Goal: Task Accomplishment & Management: Manage account settings

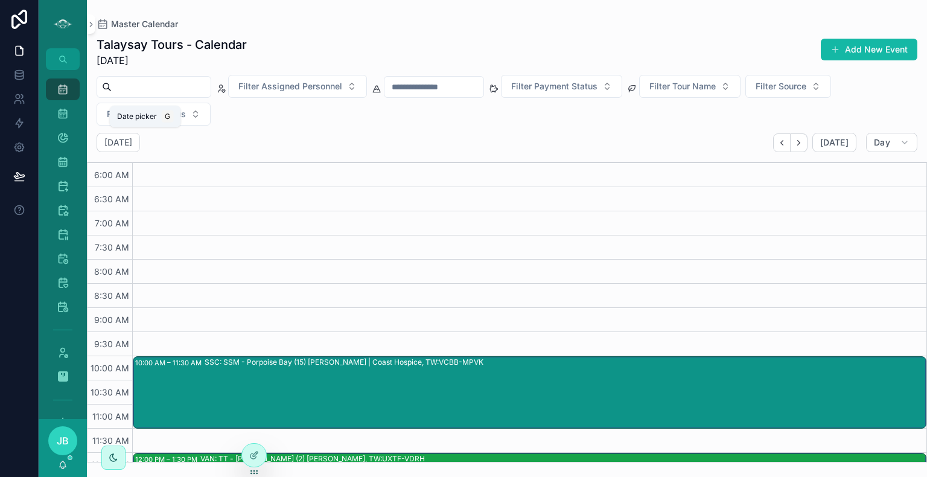
scroll to position [137, 0]
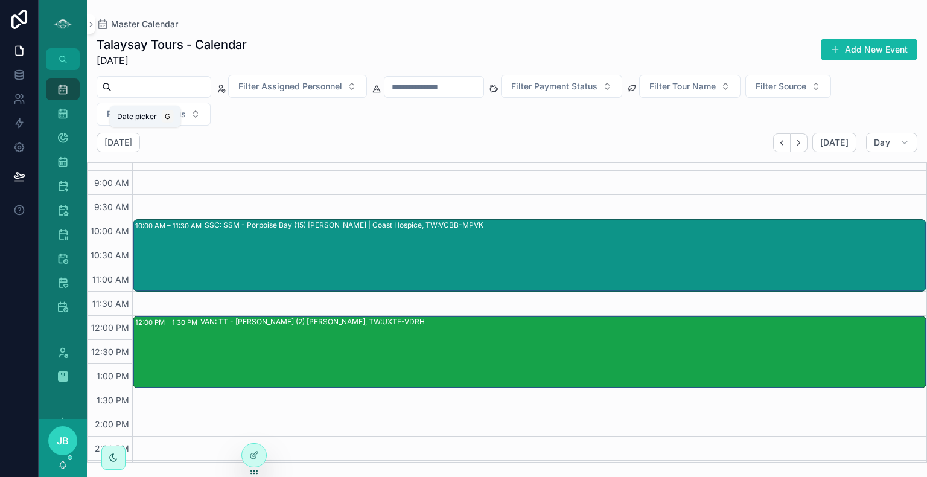
click at [132, 144] on h2 "[DATE]" at bounding box center [118, 142] width 28 height 12
select select "****"
select select "*"
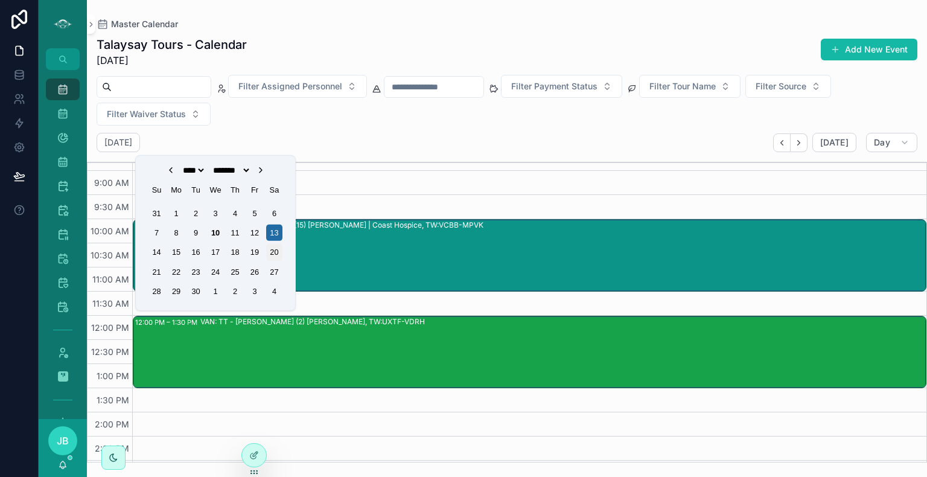
click at [270, 252] on div "20" at bounding box center [274, 252] width 16 height 16
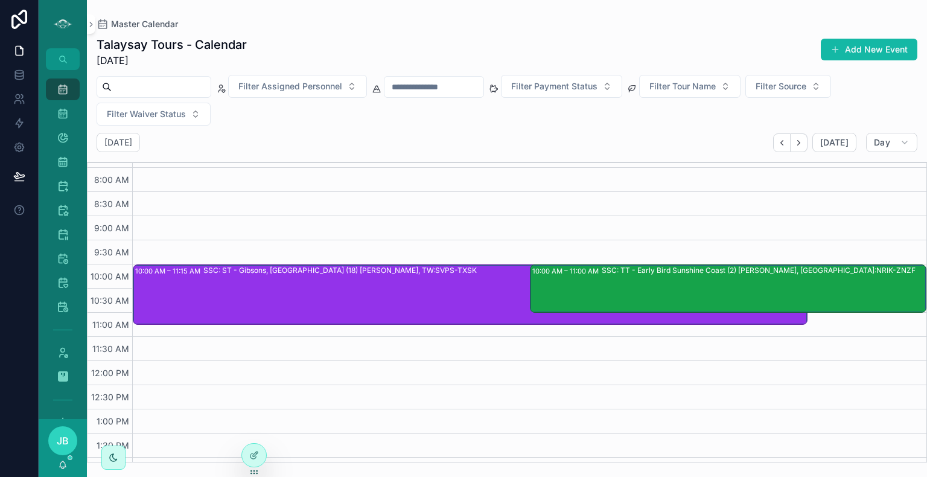
scroll to position [91, 0]
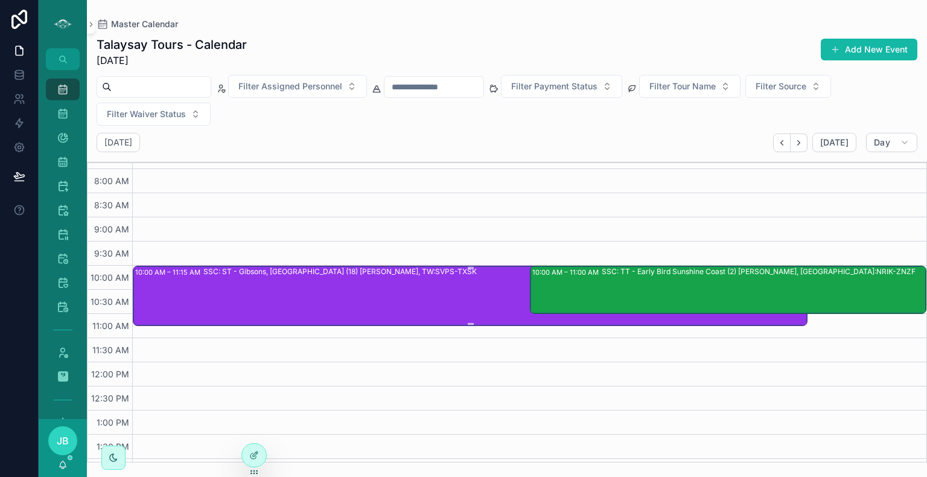
click at [424, 296] on div "SSC: ST - Gibsons, [GEOGRAPHIC_DATA] (18) [PERSON_NAME], TW:SVPS-TXSK" at bounding box center [504, 295] width 603 height 58
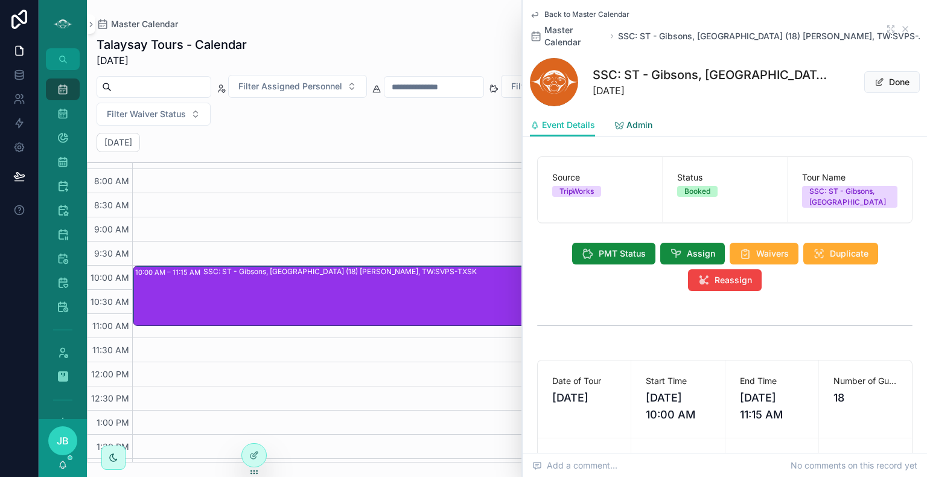
click at [632, 119] on span "Admin" at bounding box center [639, 125] width 26 height 12
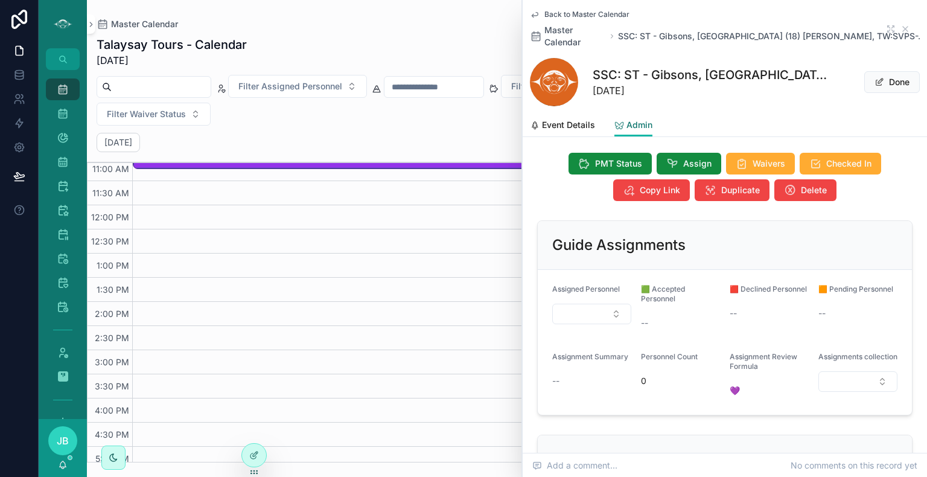
scroll to position [110, 0]
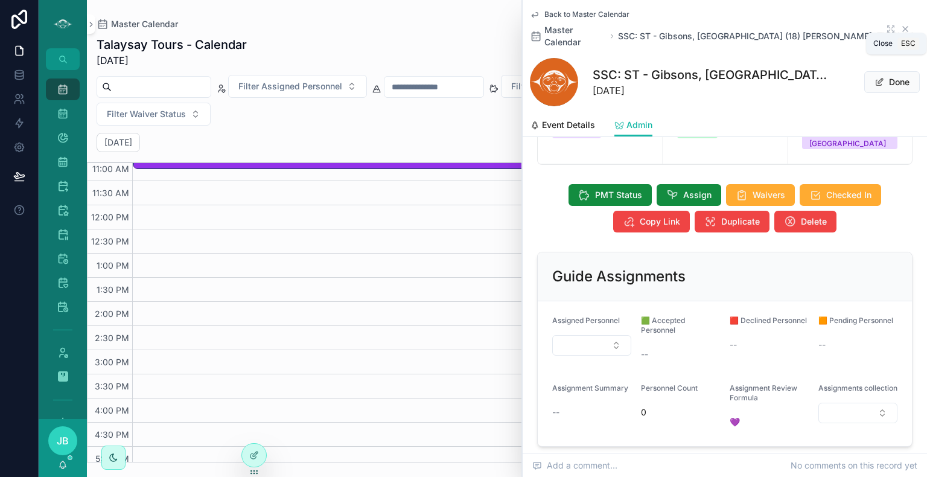
click at [903, 27] on icon "scrollable content" at bounding box center [905, 29] width 5 height 5
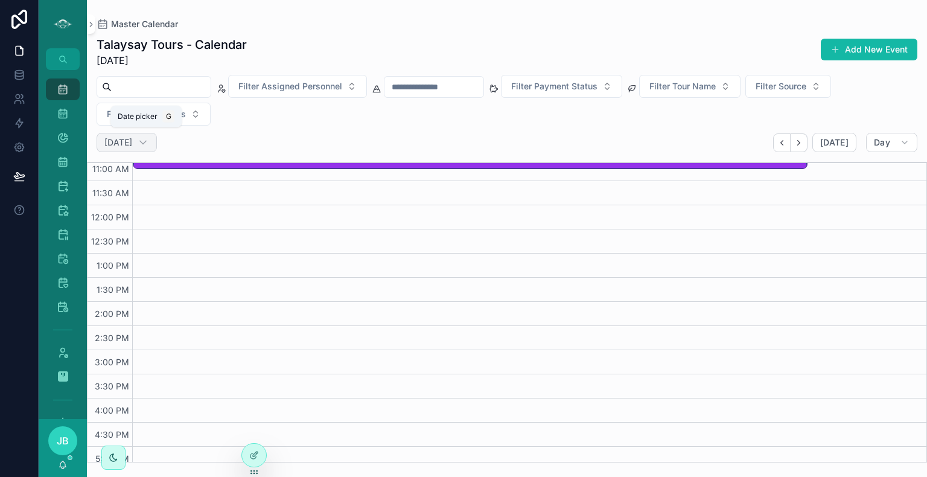
click at [132, 137] on h2 "[DATE]" at bounding box center [118, 142] width 28 height 12
select select "****"
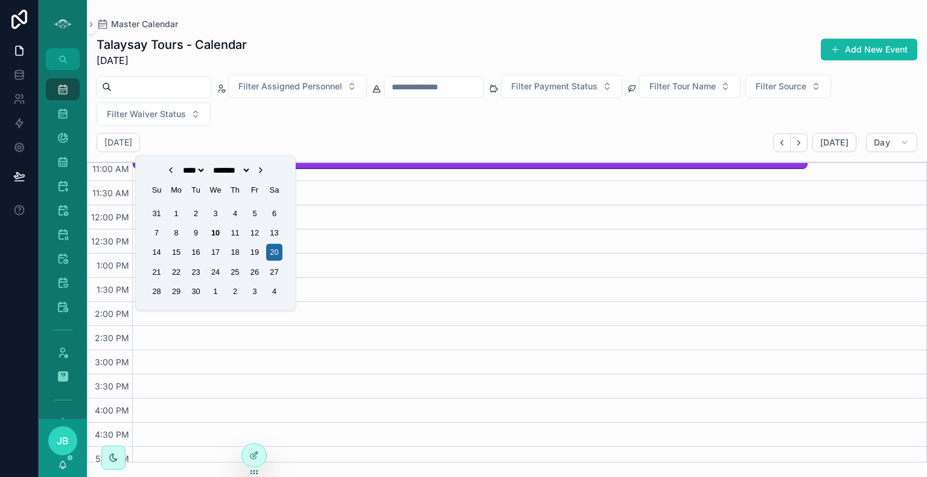
click at [262, 171] on icon "Choose Date" at bounding box center [261, 170] width 2 height 5
select select "*"
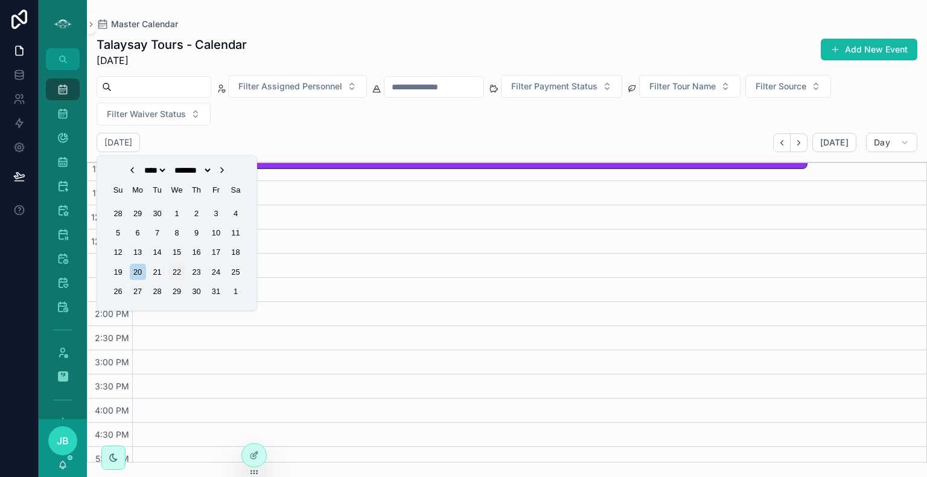
click at [178, 270] on div "22" at bounding box center [176, 272] width 16 height 16
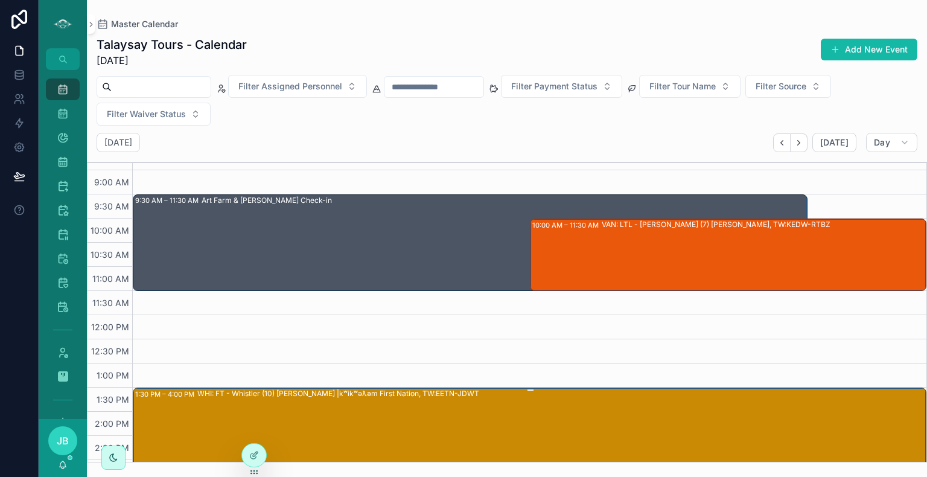
scroll to position [136, 0]
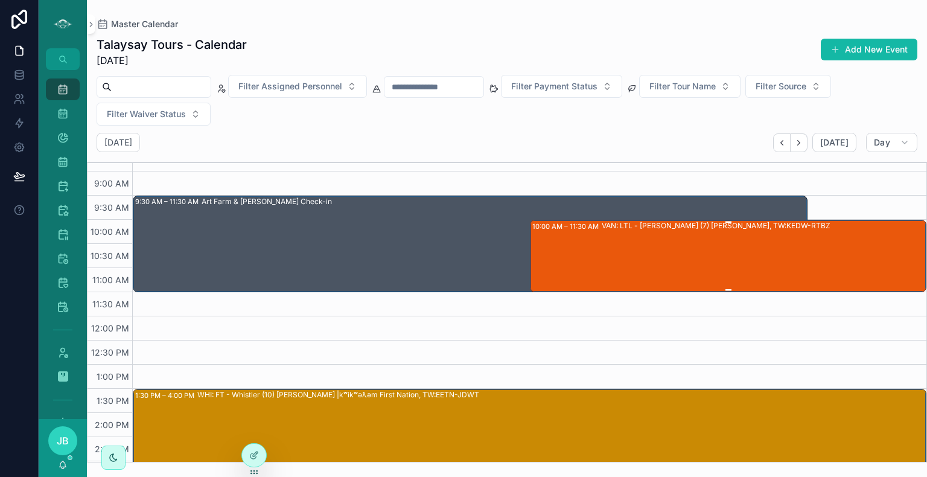
click at [718, 257] on div "VAN: LTL - [PERSON_NAME] (7) [PERSON_NAME], TW:KEDW-RTBZ" at bounding box center [764, 255] width 324 height 70
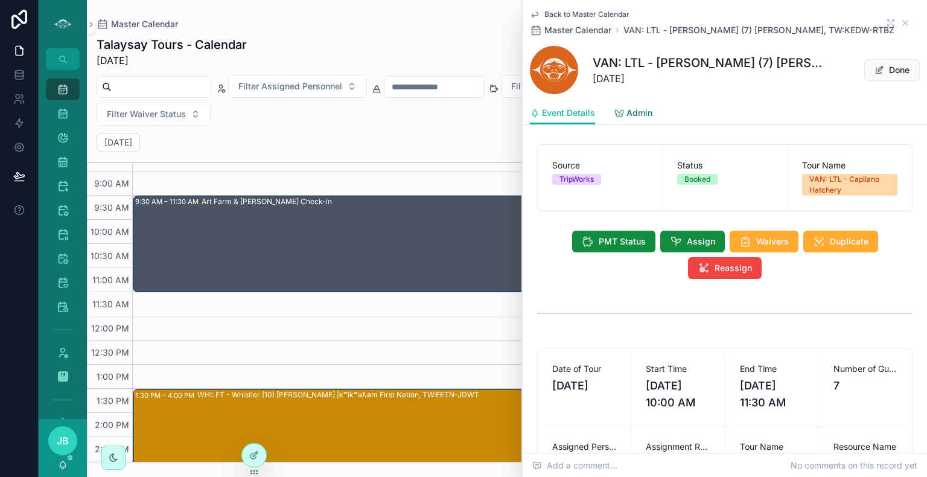
click at [636, 113] on span "Admin" at bounding box center [639, 113] width 26 height 12
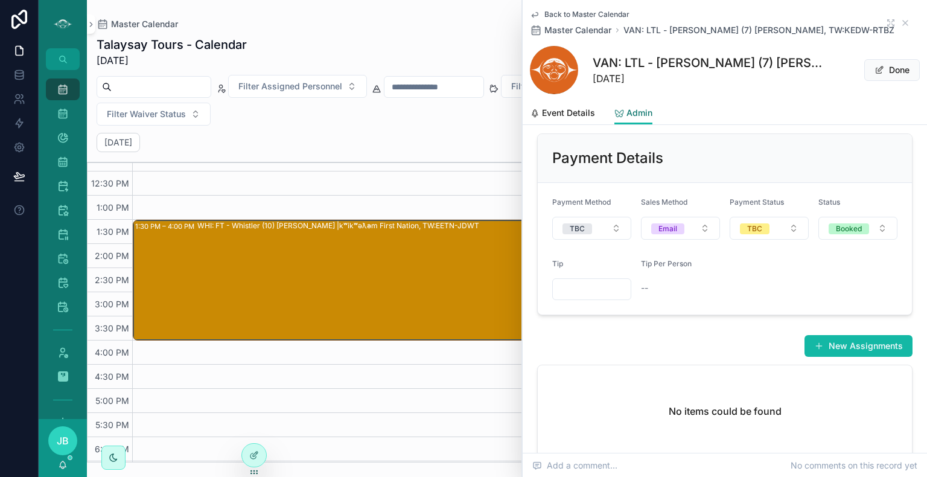
scroll to position [454, 0]
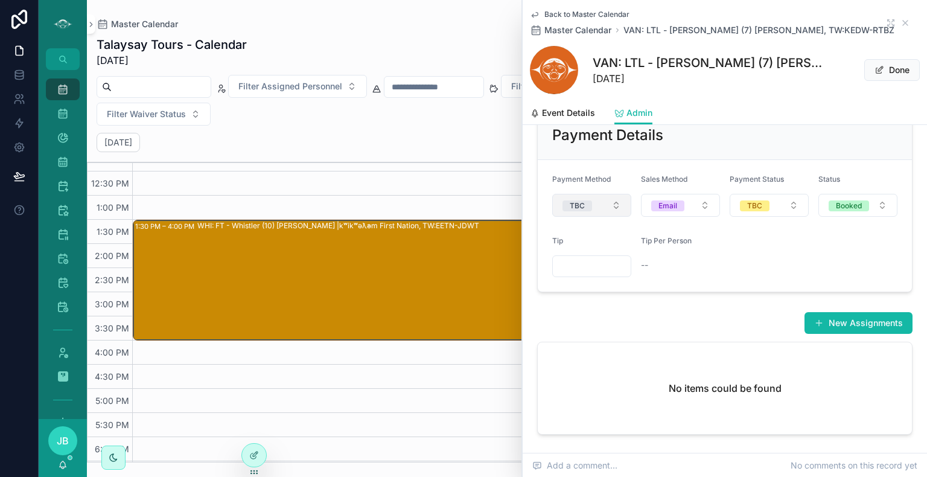
click at [590, 208] on span "TBC" at bounding box center [577, 205] width 30 height 12
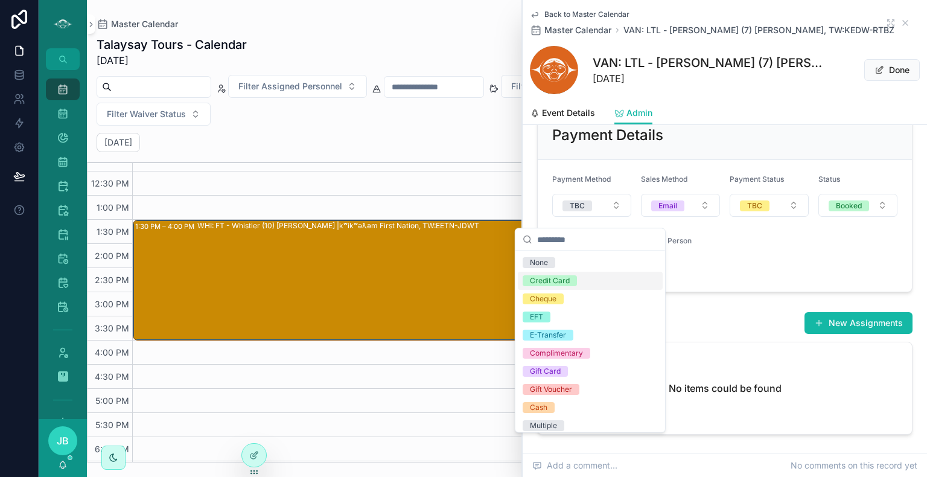
click at [553, 276] on div "Credit Card" at bounding box center [550, 280] width 40 height 11
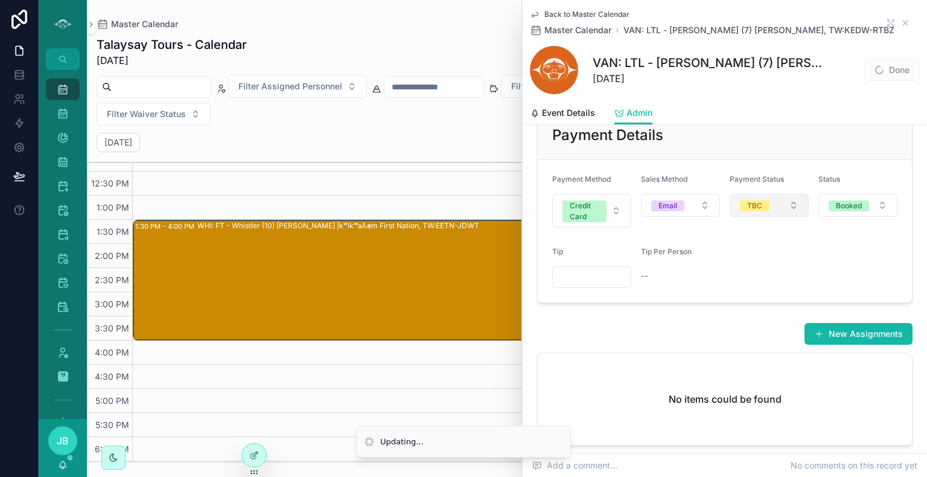
click at [731, 217] on button "TBC" at bounding box center [769, 205] width 79 height 23
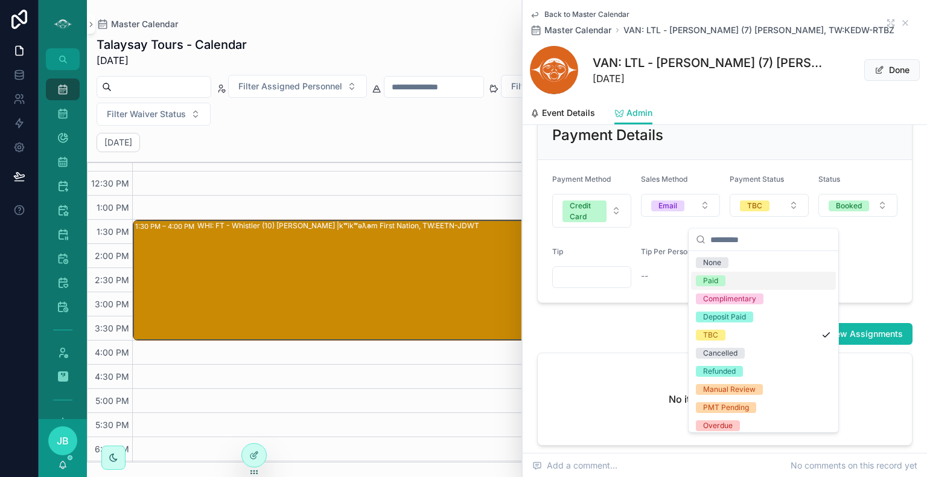
click at [717, 281] on div "Paid" at bounding box center [710, 280] width 15 height 11
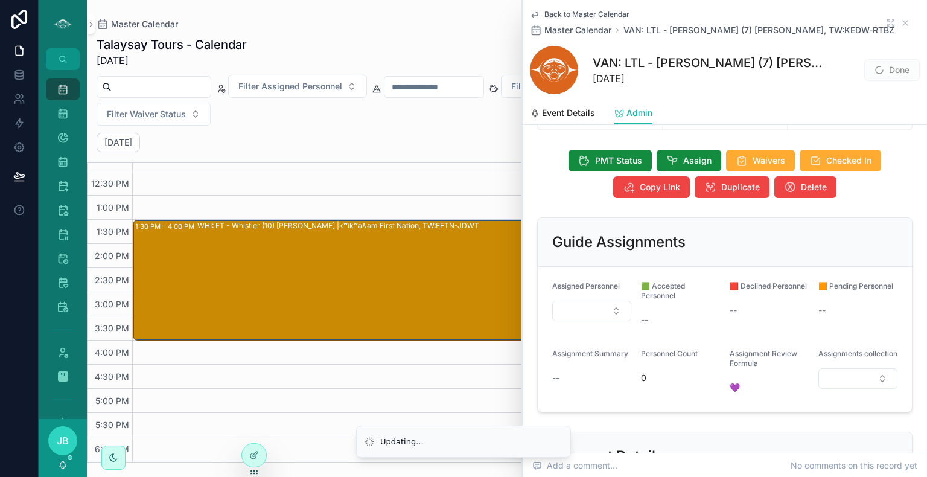
scroll to position [50, 0]
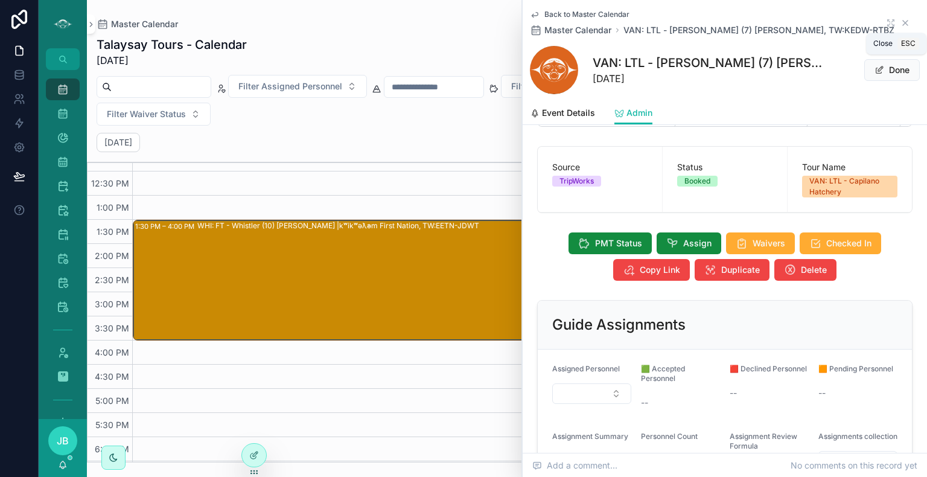
click at [903, 21] on icon "scrollable content" at bounding box center [905, 23] width 5 height 5
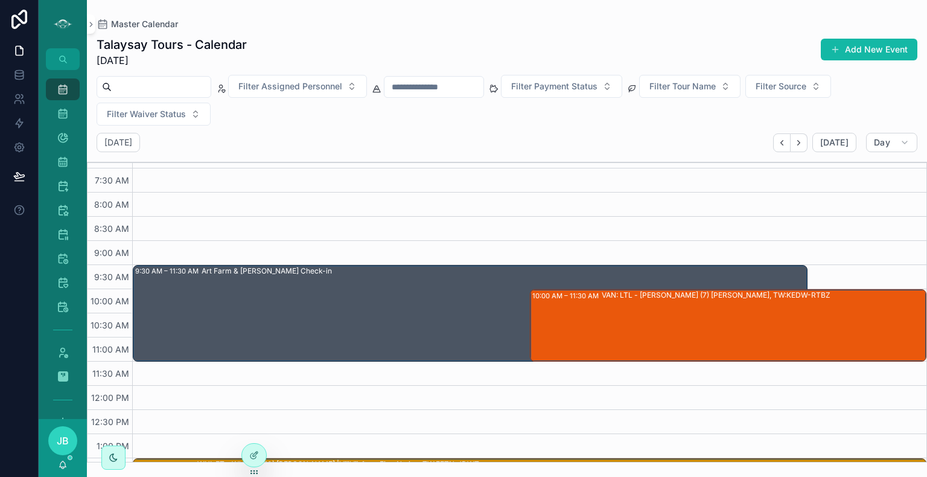
scroll to position [48, 0]
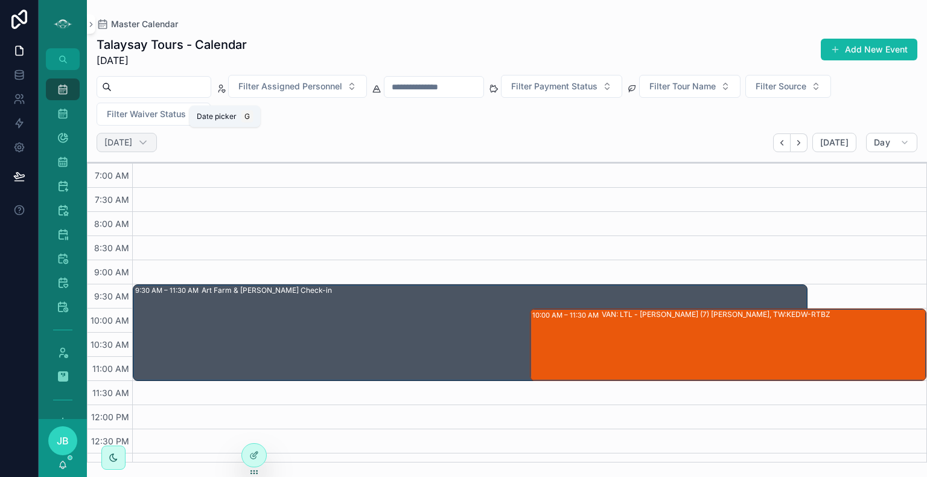
click at [132, 147] on h2 "[DATE]" at bounding box center [118, 142] width 28 height 12
select select "****"
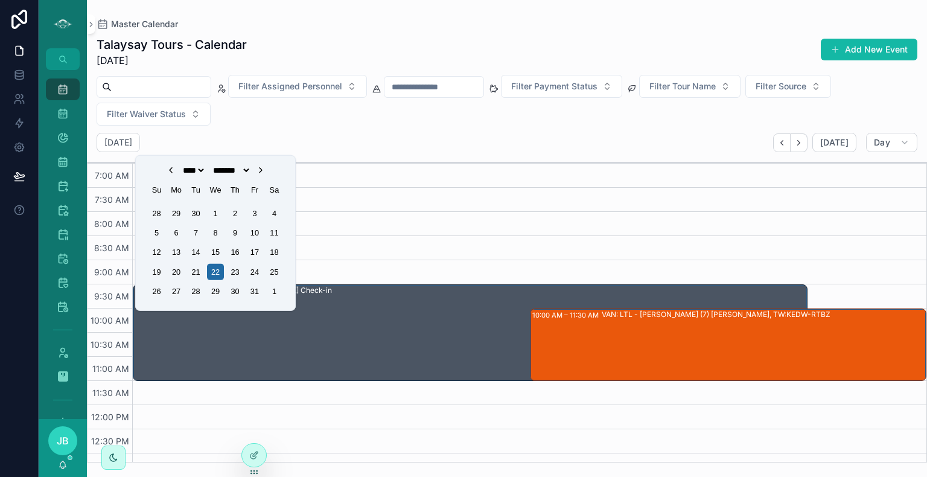
click at [166, 171] on icon "Choose Date" at bounding box center [171, 170] width 10 height 10
select select "*"
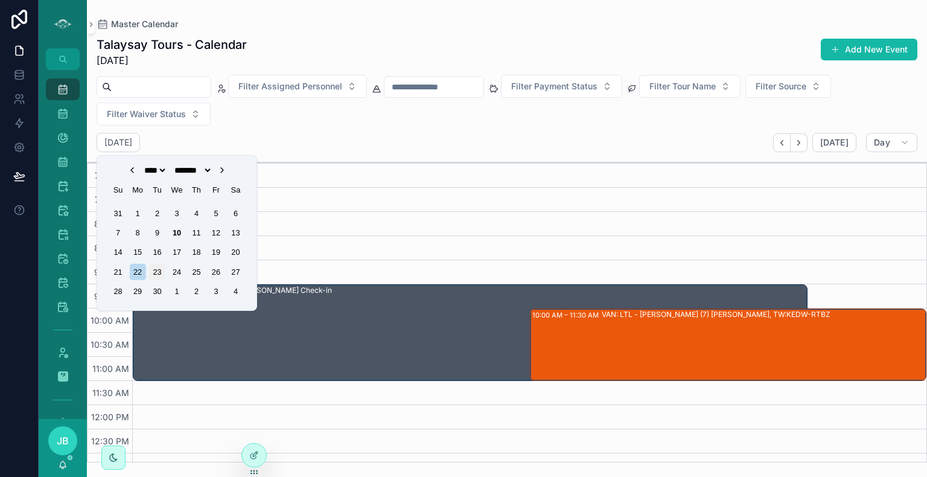
click at [153, 269] on div "23" at bounding box center [157, 272] width 16 height 16
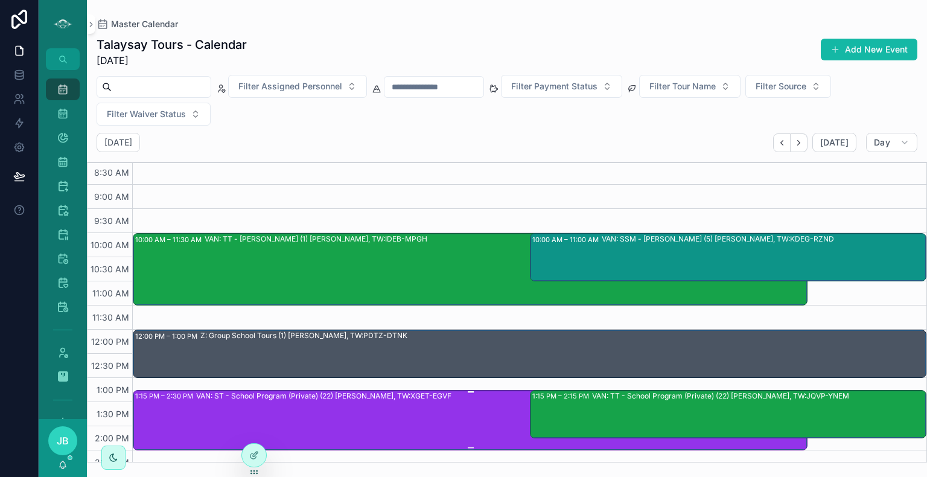
scroll to position [199, 0]
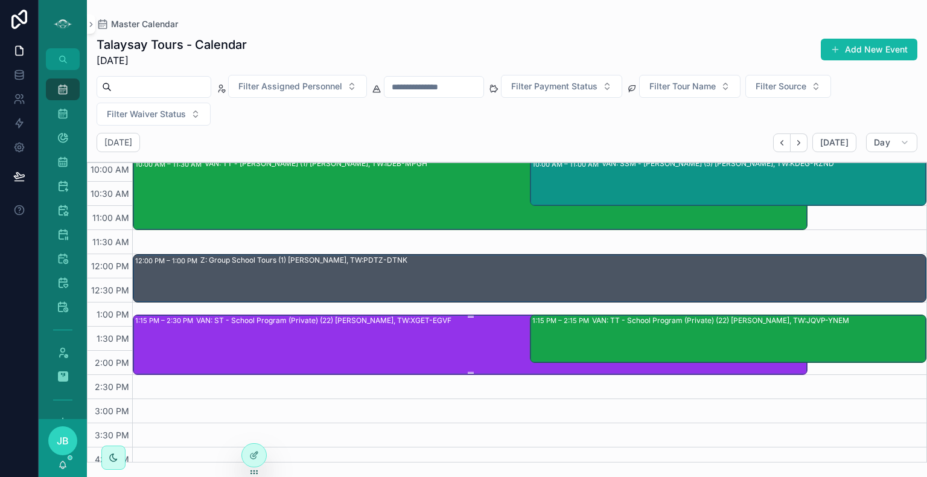
click at [475, 337] on div "VAN: ST - School Program (Private) (22) [PERSON_NAME], TW:XGET-EGVF" at bounding box center [501, 344] width 610 height 58
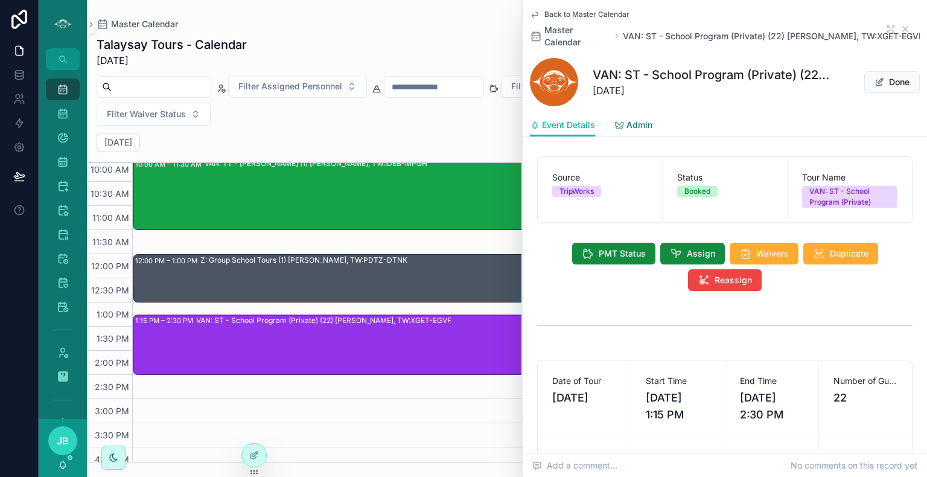
click at [628, 132] on link "Admin" at bounding box center [633, 126] width 38 height 24
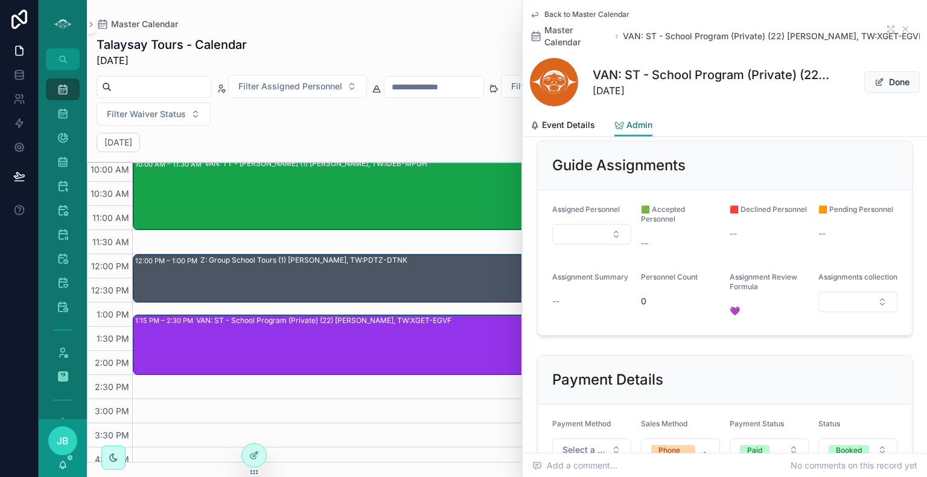
scroll to position [378, 0]
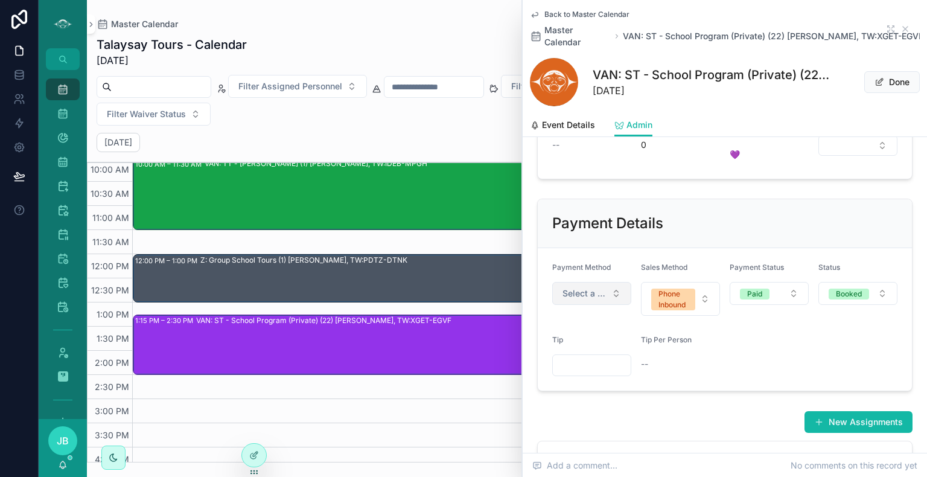
click at [596, 299] on span "Select a Payment Method" at bounding box center [584, 293] width 44 height 12
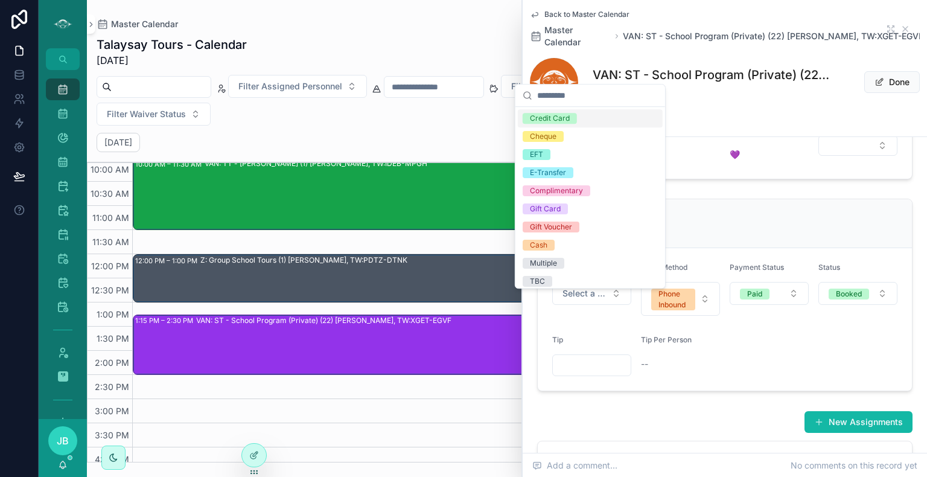
click at [547, 117] on div "Credit Card" at bounding box center [550, 118] width 40 height 11
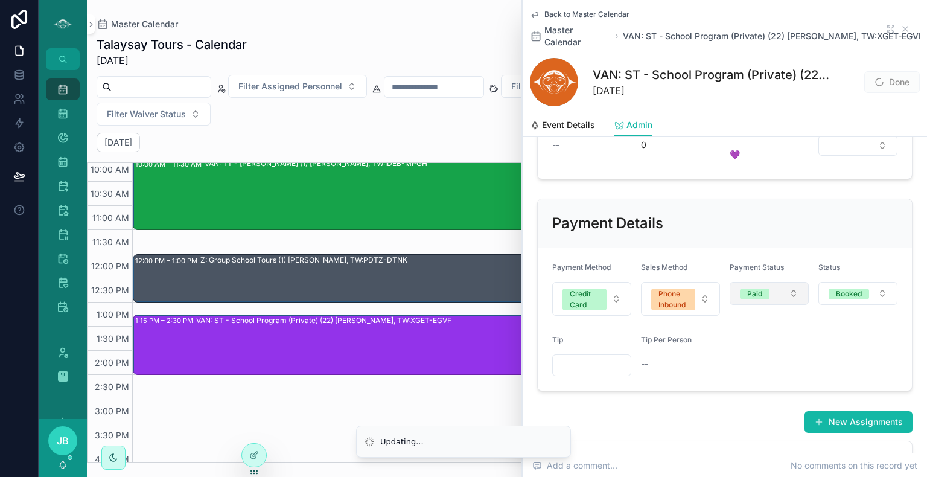
click at [753, 299] on div "Paid" at bounding box center [754, 293] width 15 height 11
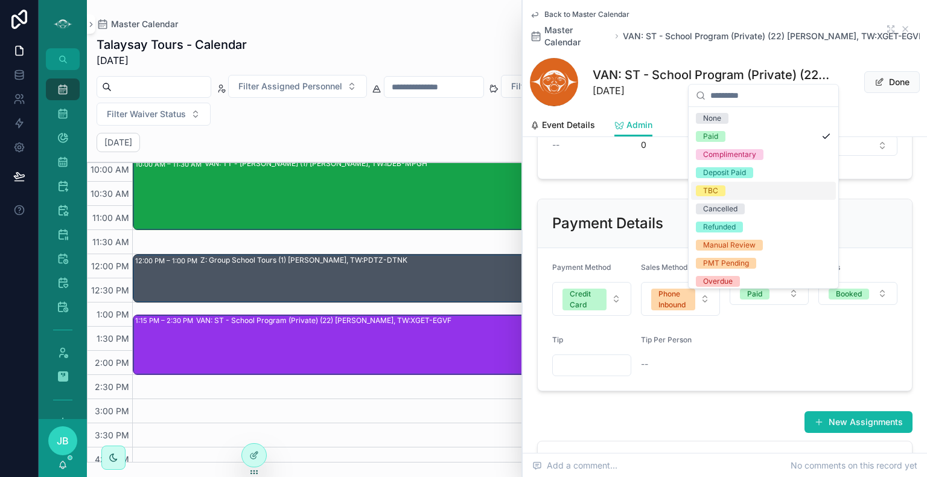
click at [723, 186] on span "TBC" at bounding box center [711, 190] width 30 height 11
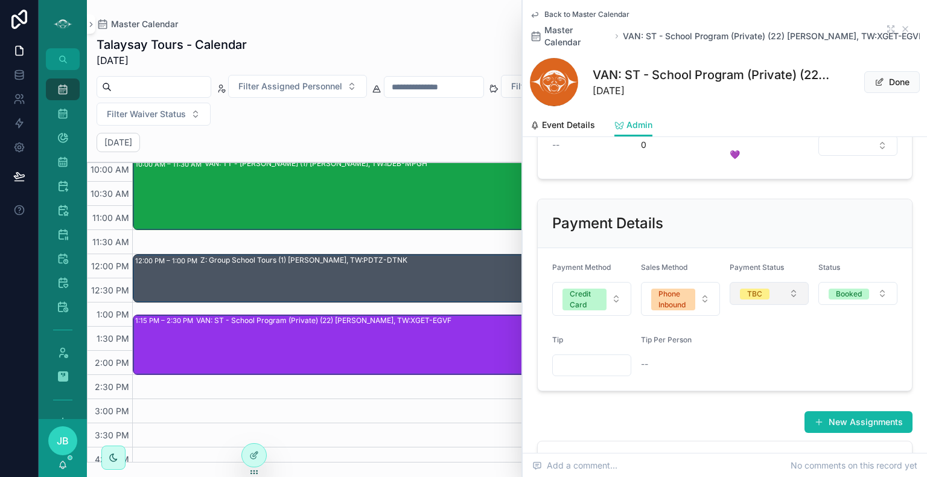
click at [784, 305] on button "TBC" at bounding box center [769, 293] width 79 height 23
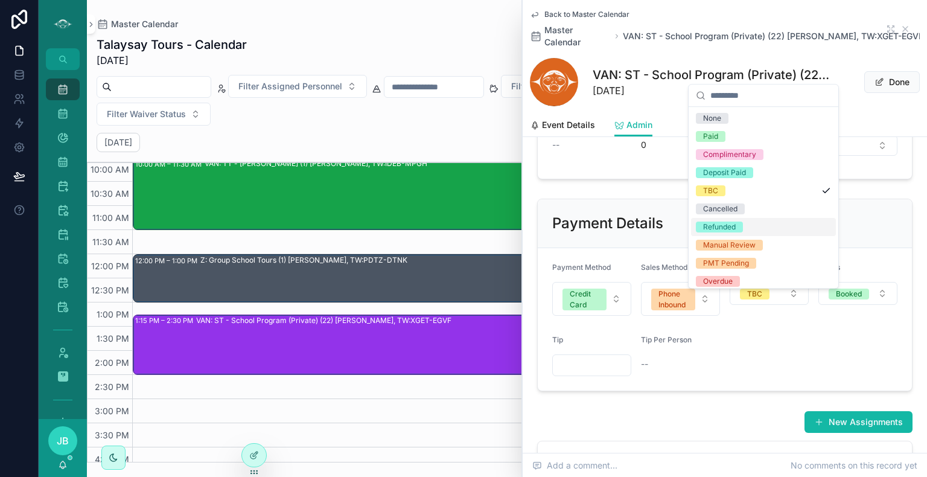
scroll to position [59, 0]
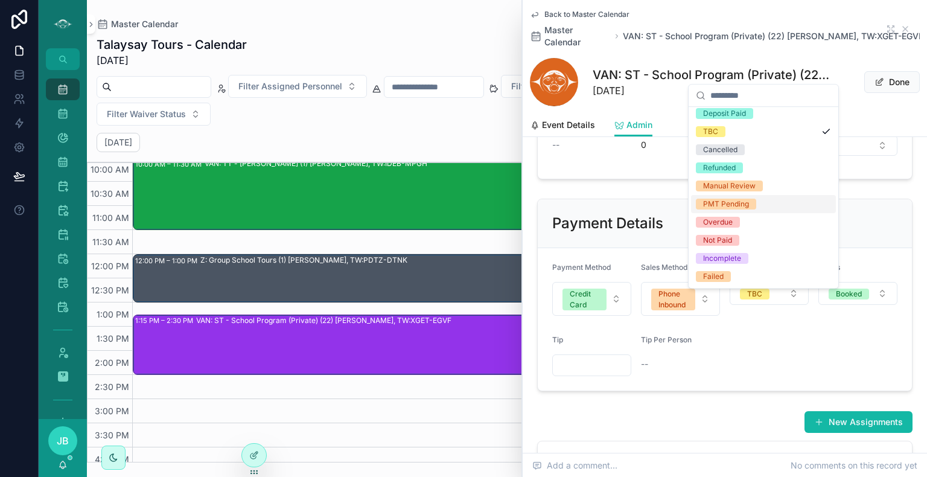
click at [741, 200] on div "PMT Pending" at bounding box center [726, 204] width 46 height 11
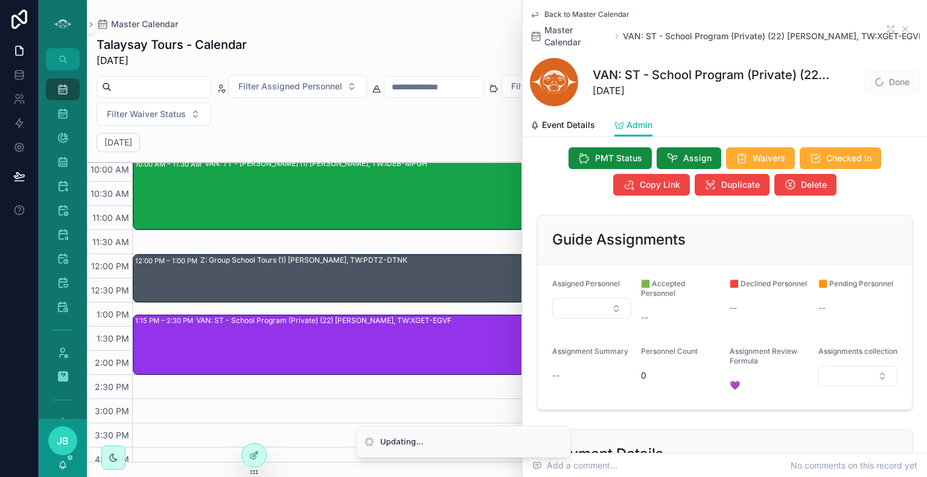
scroll to position [0, 0]
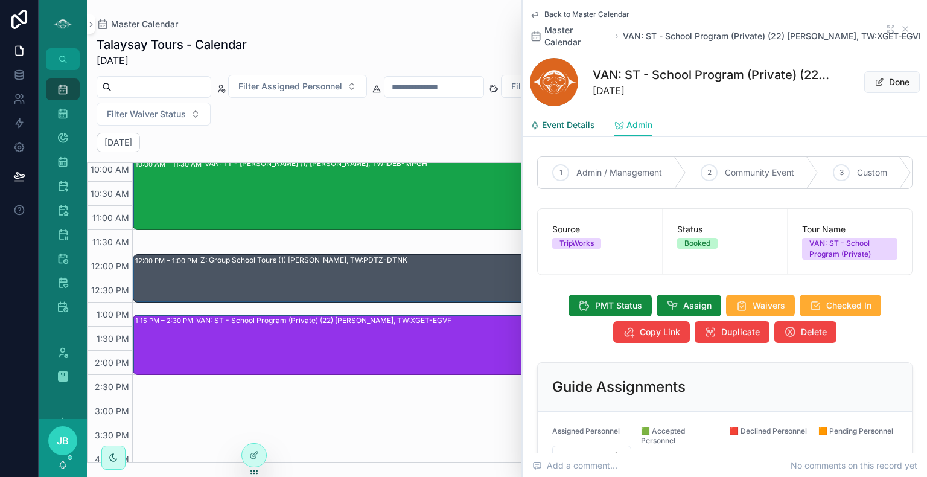
click at [584, 126] on span "Event Details" at bounding box center [568, 125] width 53 height 12
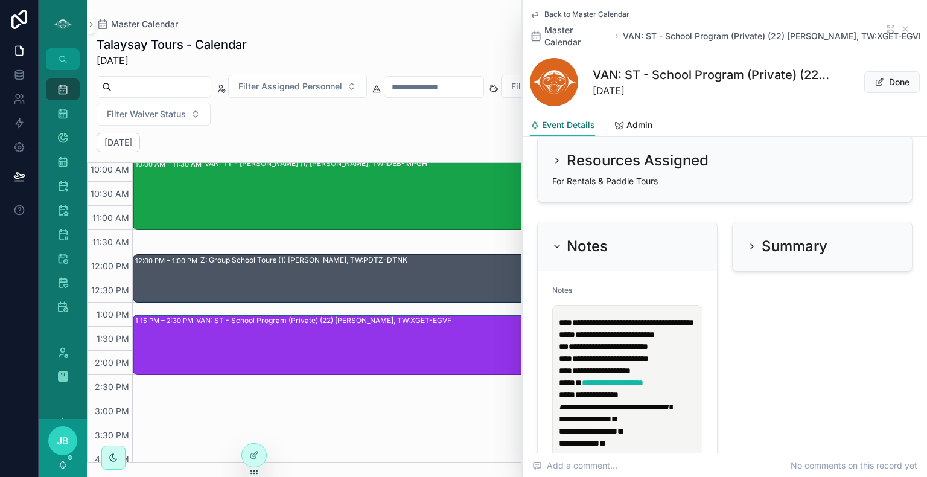
scroll to position [1415, 0]
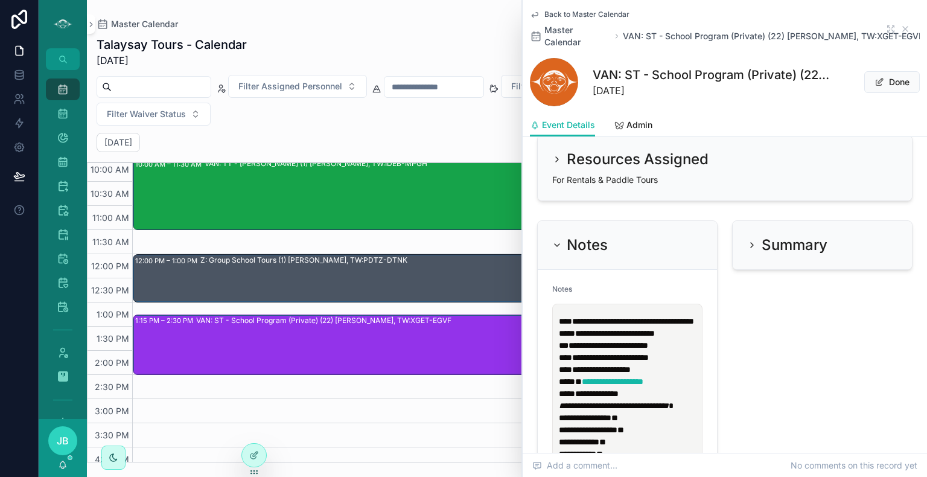
click at [695, 344] on p "**********" at bounding box center [630, 339] width 142 height 48
click at [696, 354] on div "**********" at bounding box center [627, 483] width 150 height 358
click at [648, 349] on span "**********" at bounding box center [609, 345] width 80 height 8
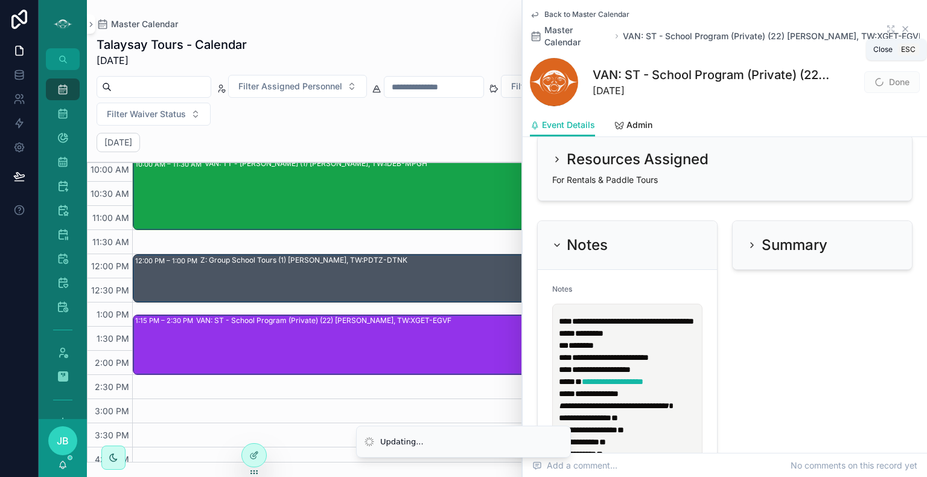
click at [900, 28] on icon "scrollable content" at bounding box center [905, 29] width 10 height 10
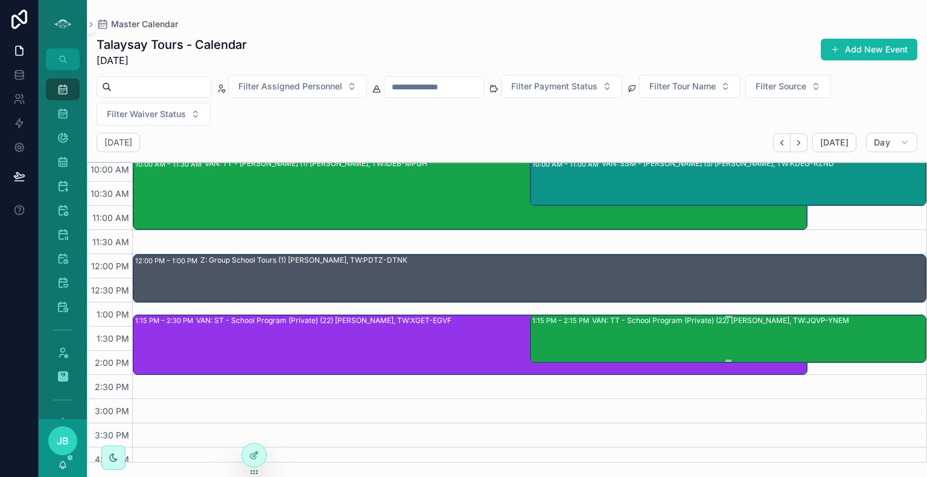
click at [693, 324] on div "VAN: TT - School Program (Private) (22) [PERSON_NAME], TW:JQVP-YNEM" at bounding box center [720, 320] width 257 height 11
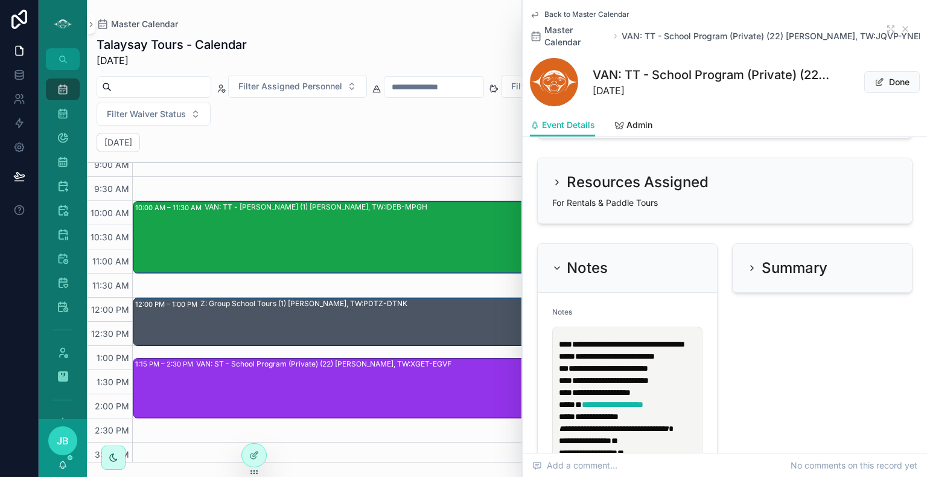
scroll to position [1455, 0]
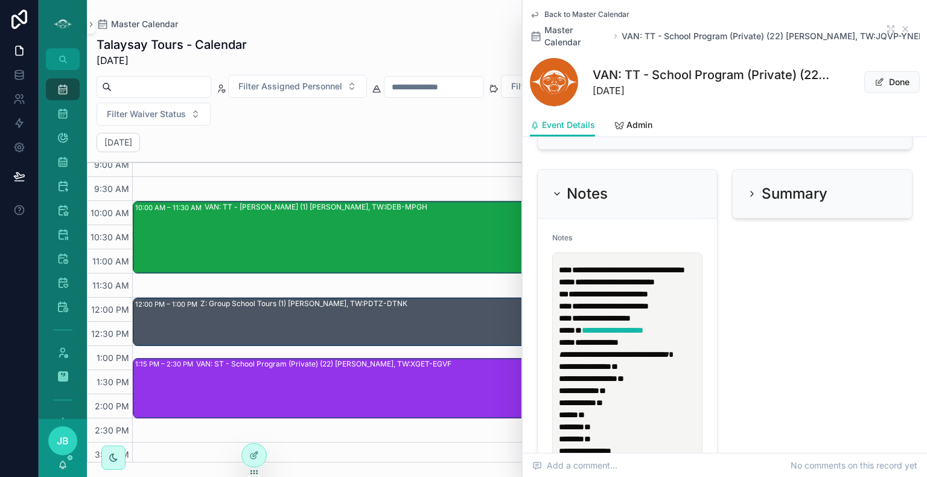
click at [694, 293] on p "**********" at bounding box center [630, 288] width 142 height 48
click at [694, 297] on p "**********" at bounding box center [630, 288] width 142 height 48
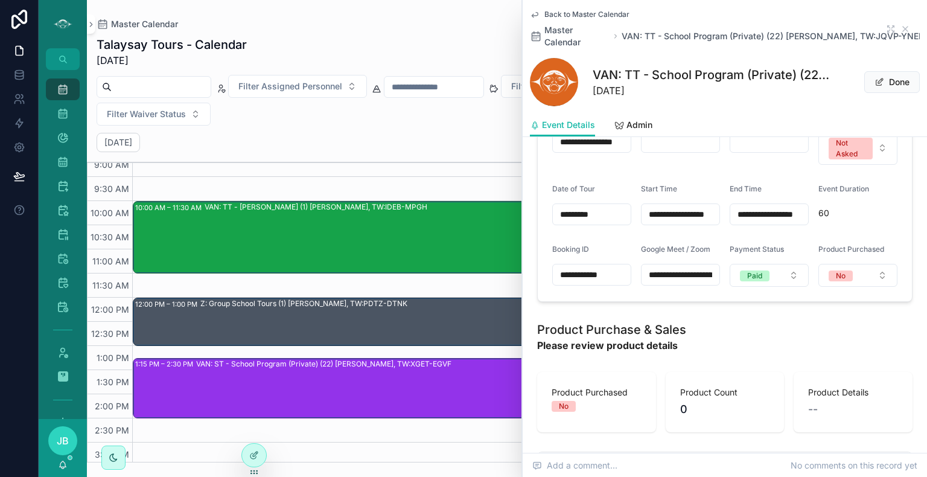
scroll to position [610, 0]
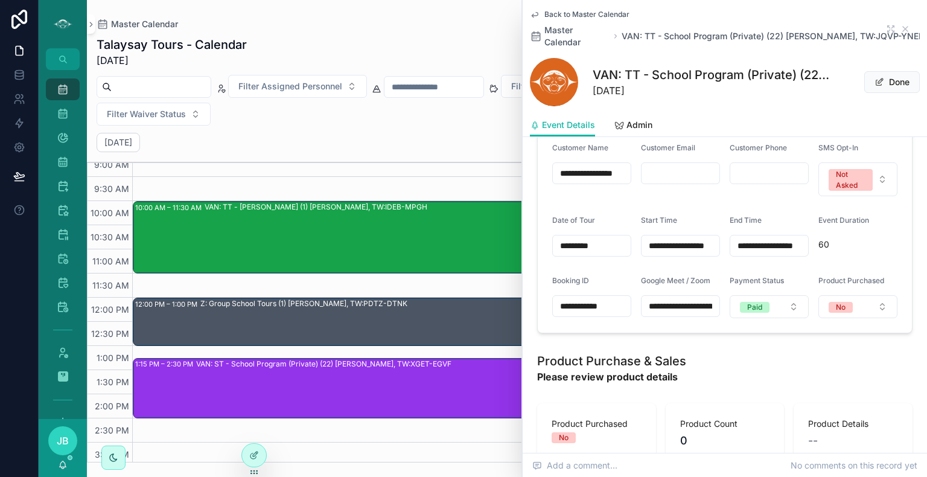
click at [792, 245] on input "**********" at bounding box center [769, 245] width 78 height 17
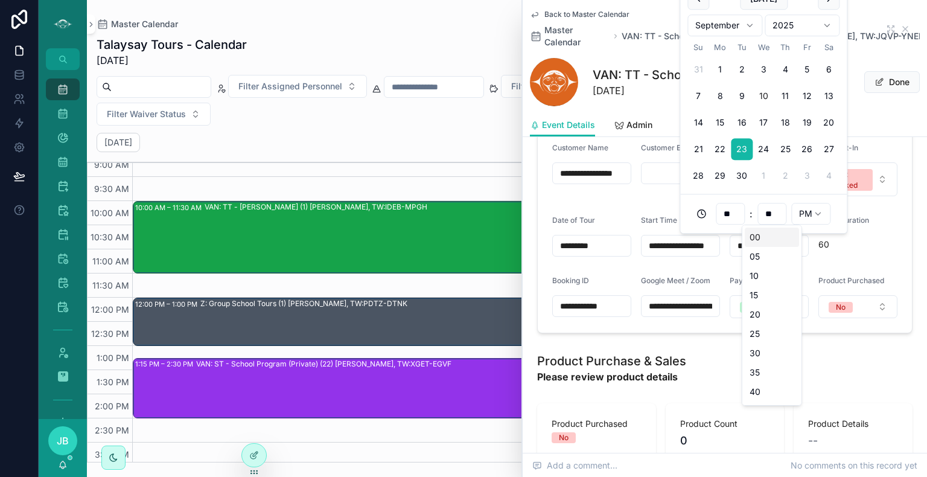
click at [769, 214] on input "**" at bounding box center [772, 213] width 28 height 17
click at [759, 356] on div "30" at bounding box center [772, 352] width 54 height 19
type input "**********"
type input "**"
click at [881, 218] on div "Event Duration" at bounding box center [857, 222] width 79 height 14
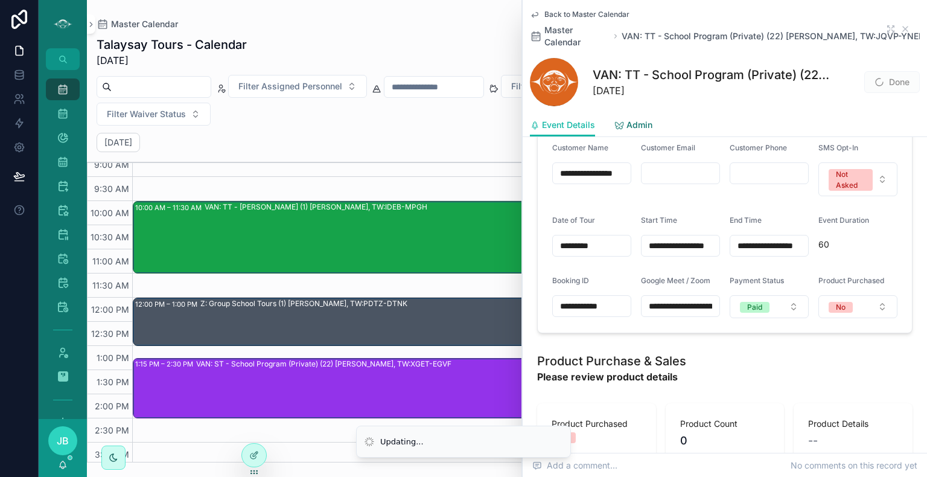
click at [622, 124] on icon "scrollable content" at bounding box center [619, 126] width 10 height 10
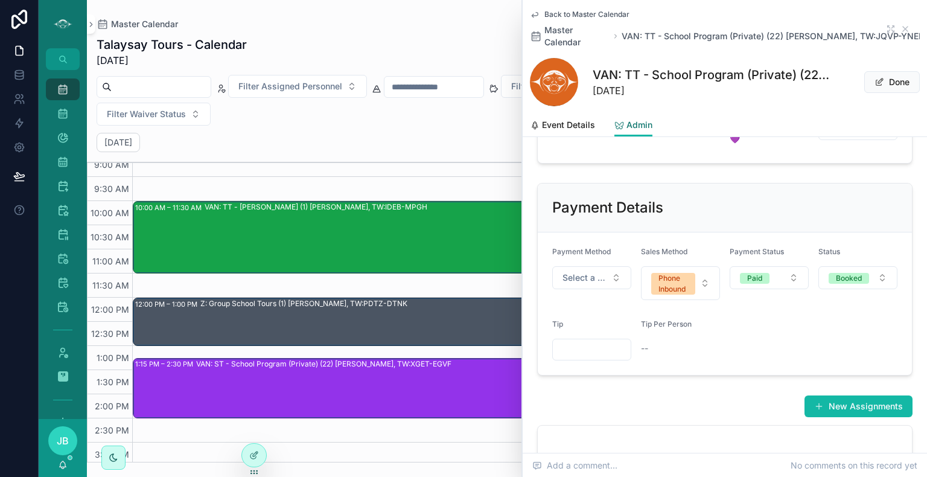
scroll to position [394, 0]
click at [596, 284] on span "Select a Payment Method" at bounding box center [584, 278] width 44 height 12
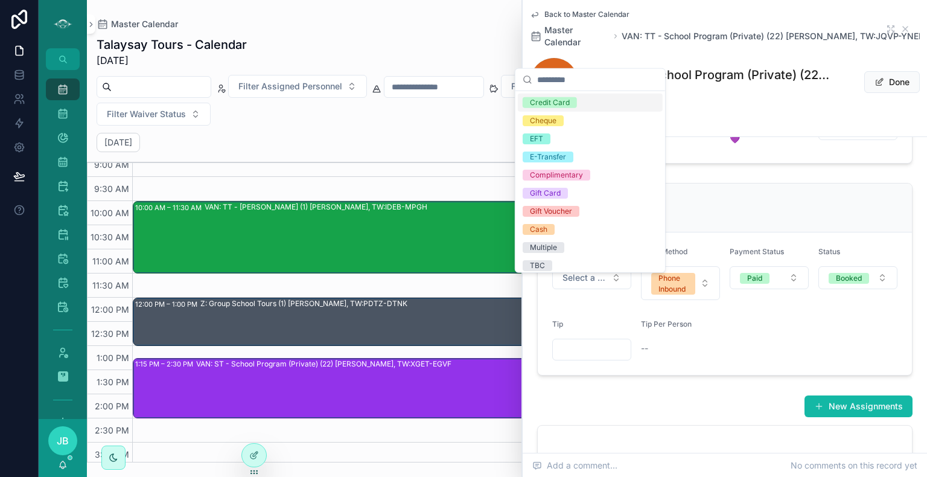
click at [570, 109] on div "Credit Card" at bounding box center [590, 103] width 145 height 18
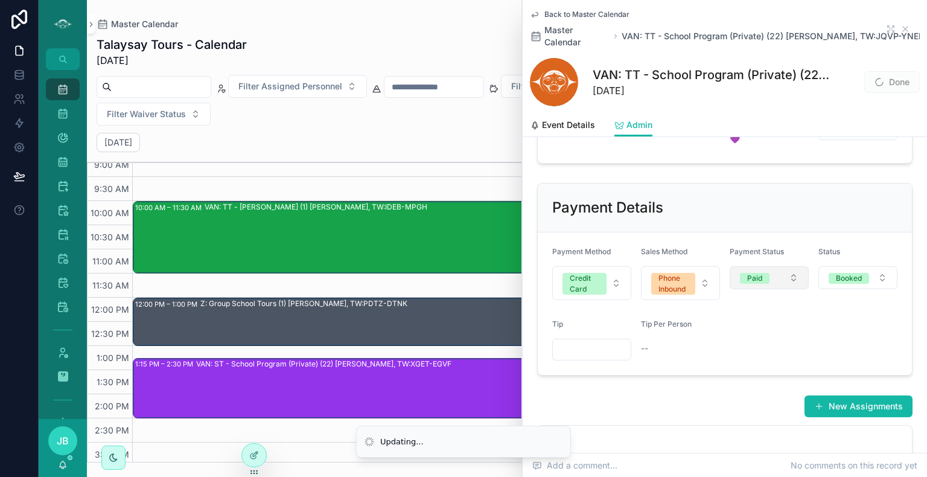
click at [760, 284] on span "Paid" at bounding box center [755, 278] width 30 height 11
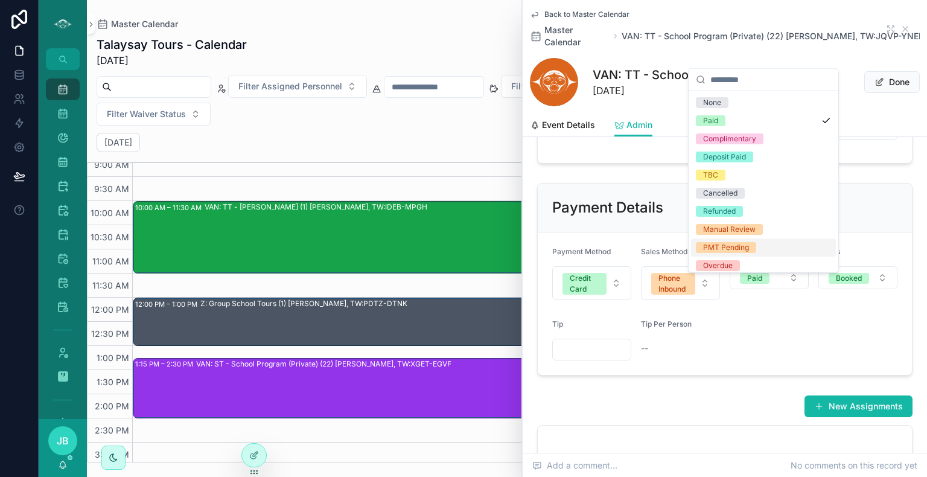
click at [751, 249] on span "PMT Pending" at bounding box center [726, 247] width 60 height 11
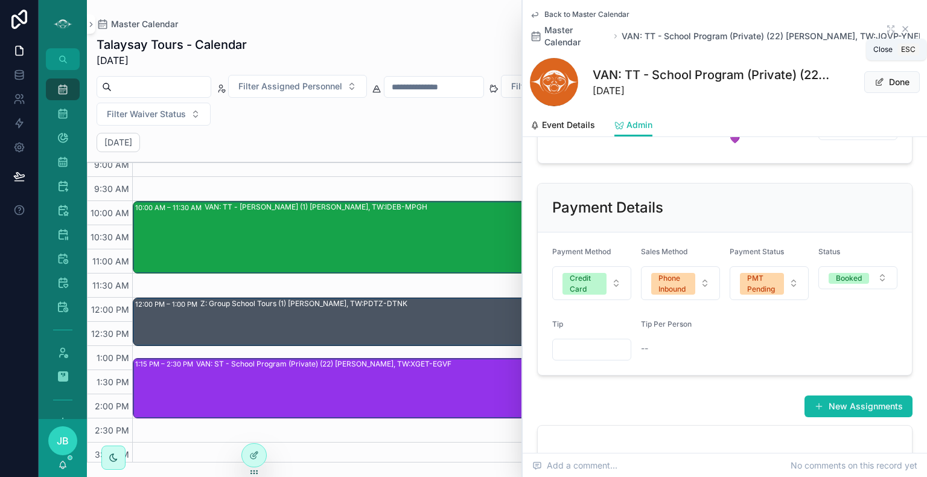
click at [900, 25] on icon "scrollable content" at bounding box center [905, 29] width 10 height 10
